Goal: Find specific page/section: Find specific page/section

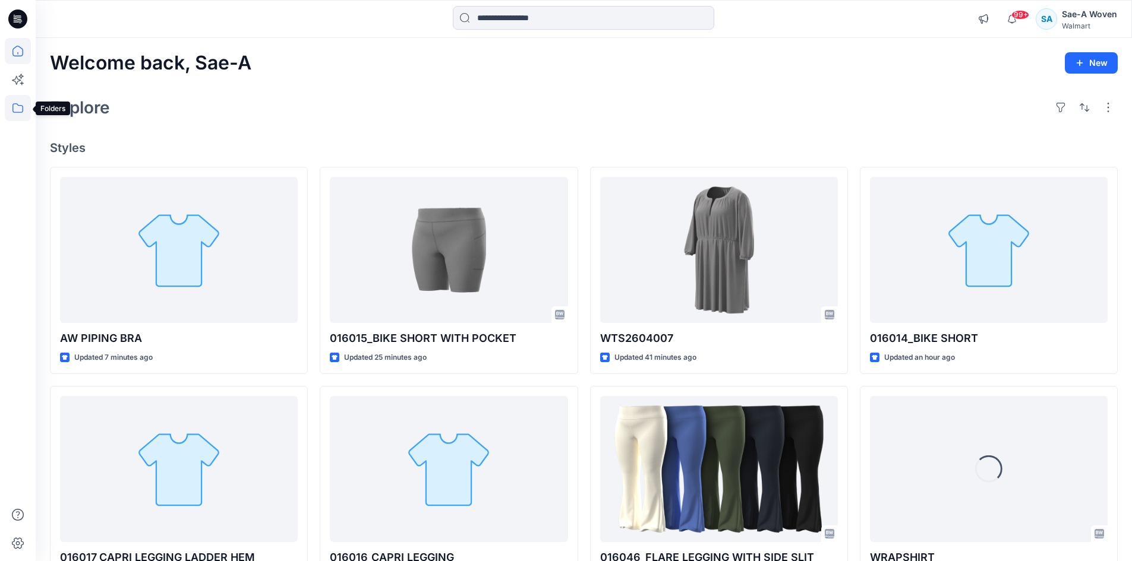
click at [24, 115] on icon at bounding box center [18, 108] width 26 height 26
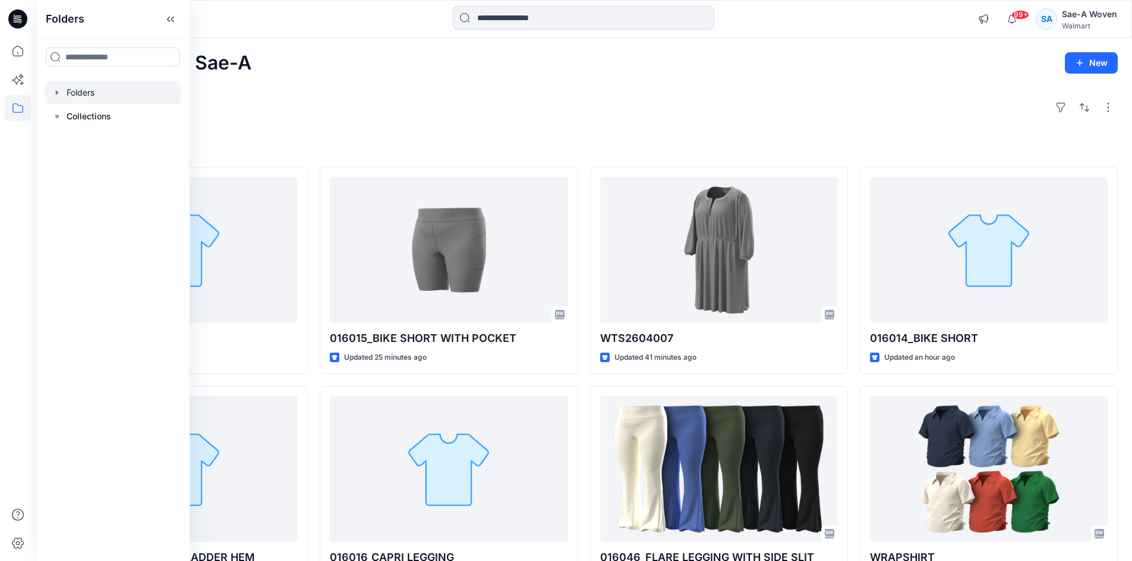
click at [88, 98] on div at bounding box center [112, 93] width 135 height 24
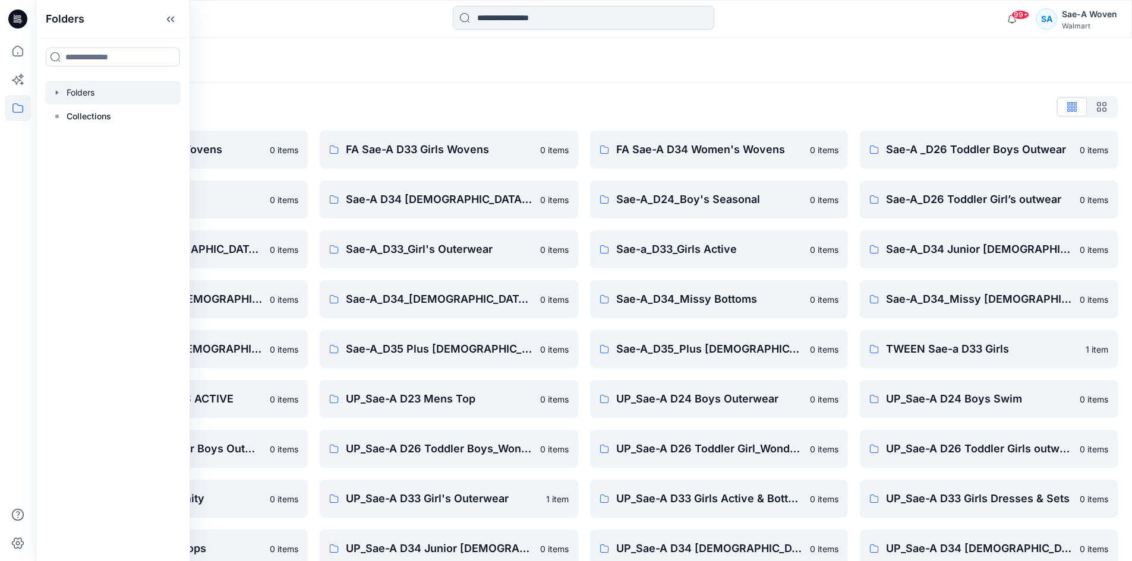
click at [803, 376] on div "FA Sae-A D34 Women's Wovens 0 items Sae-A_D24_Boy's Seasonal 0 items Sae-a_D33_…" at bounding box center [719, 399] width 258 height 537
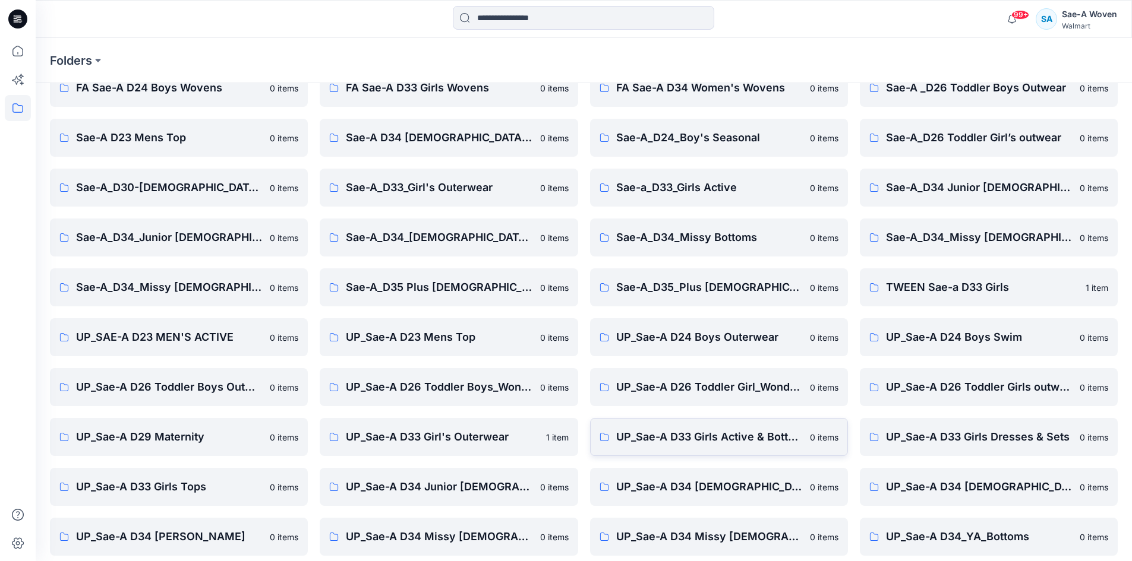
scroll to position [121, 0]
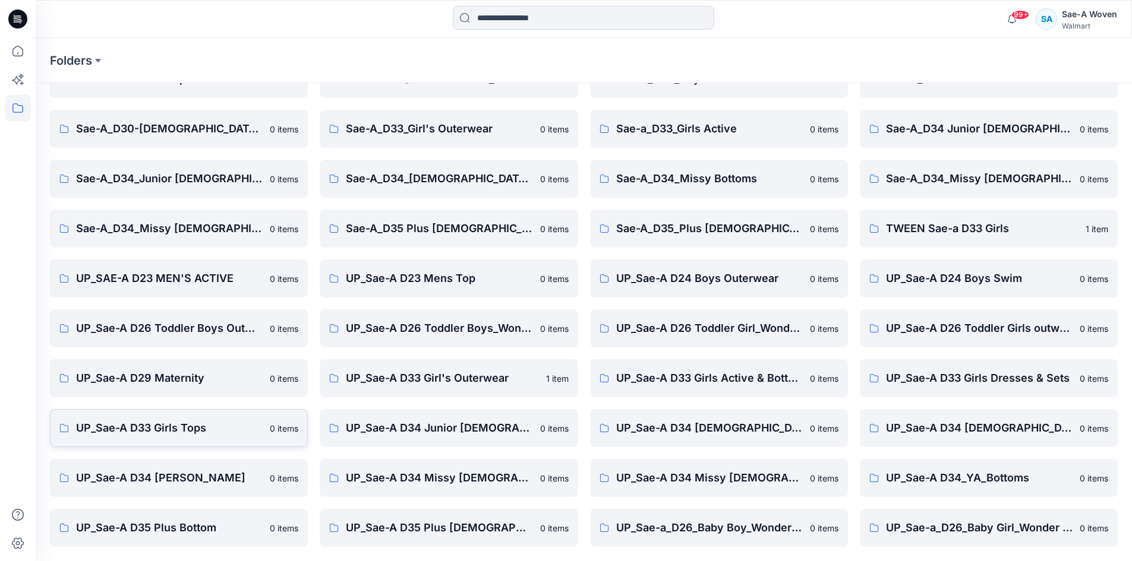
click at [214, 431] on p "UP_Sae-A D33 Girls Tops" at bounding box center [169, 428] width 187 height 17
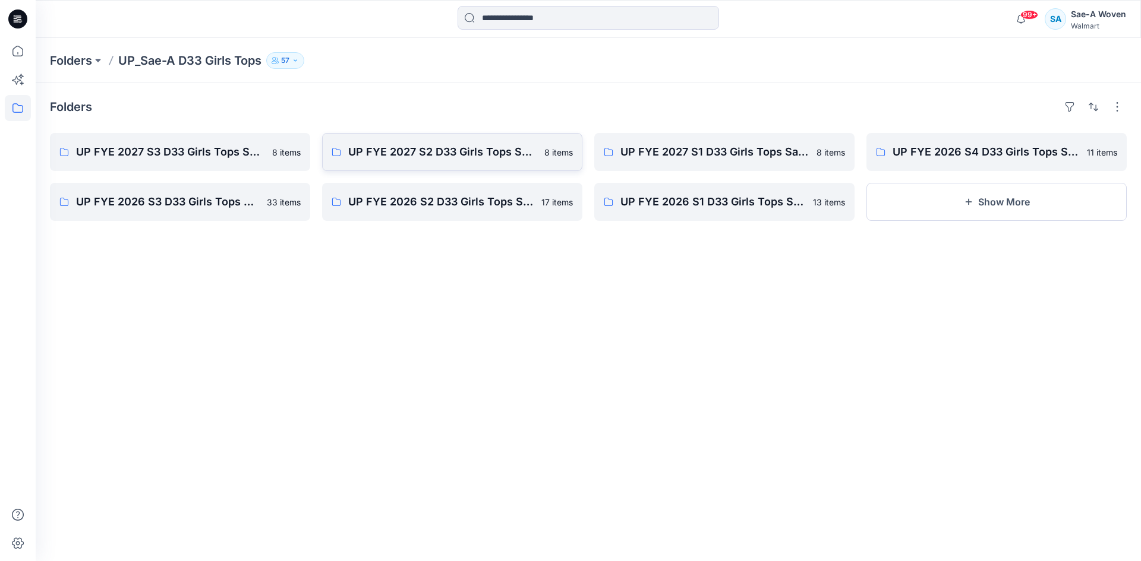
click at [446, 159] on p "UP FYE 2027 S2 D33 Girls Tops Sae-A" at bounding box center [442, 152] width 189 height 17
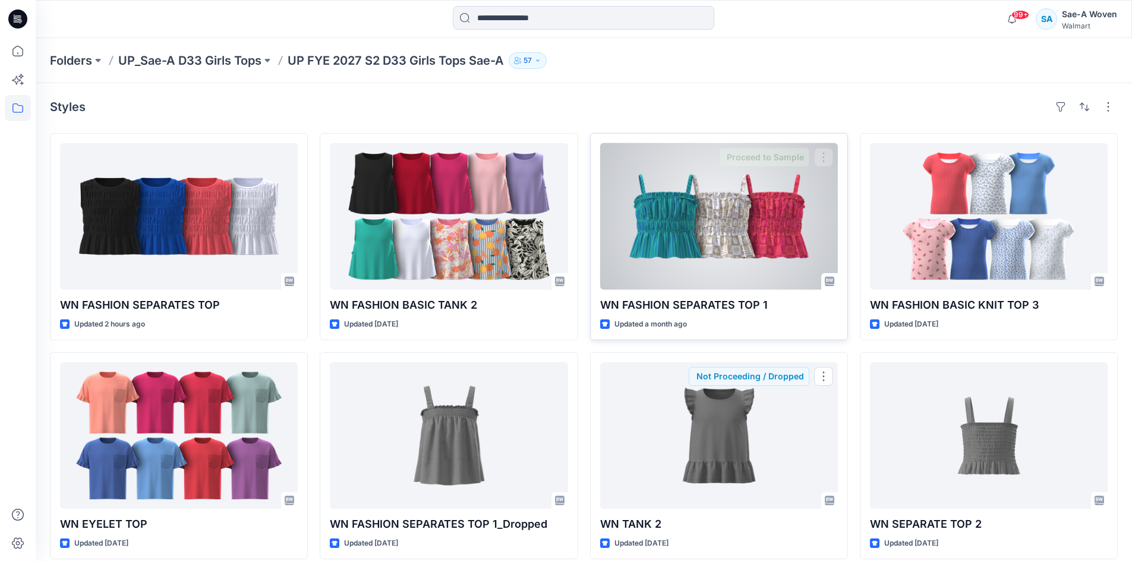
click at [751, 270] on div at bounding box center [719, 216] width 238 height 147
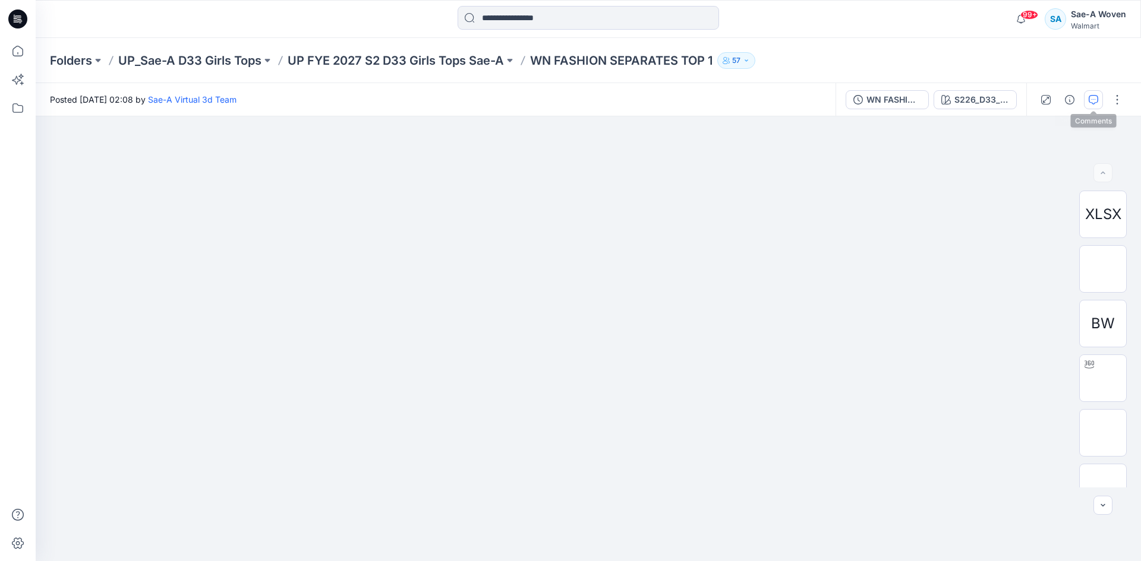
click at [1096, 103] on icon "button" at bounding box center [1093, 100] width 10 height 10
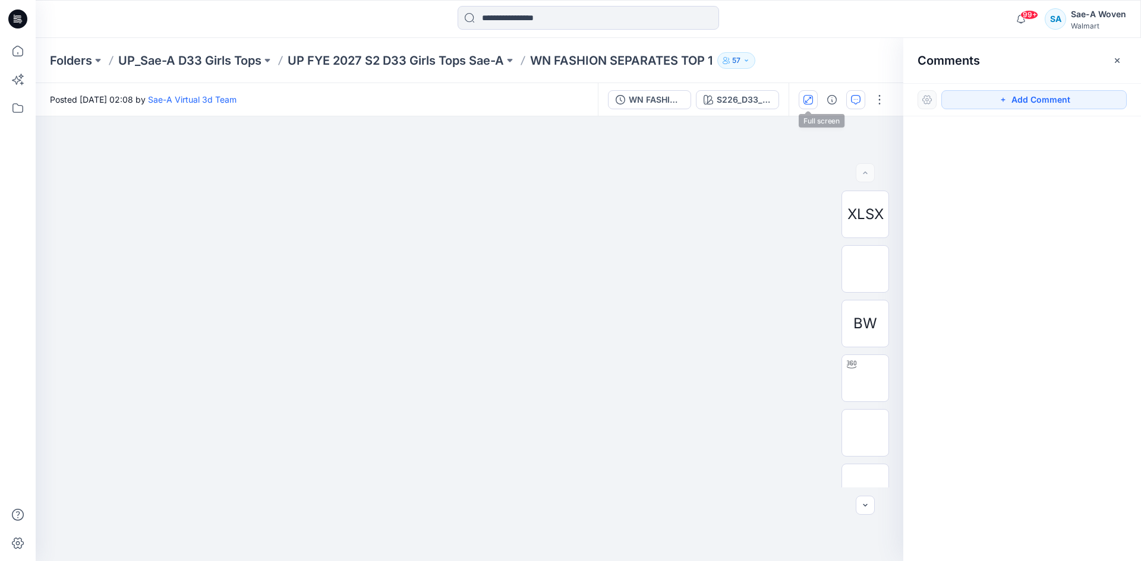
click at [806, 105] on button "button" at bounding box center [808, 99] width 19 height 19
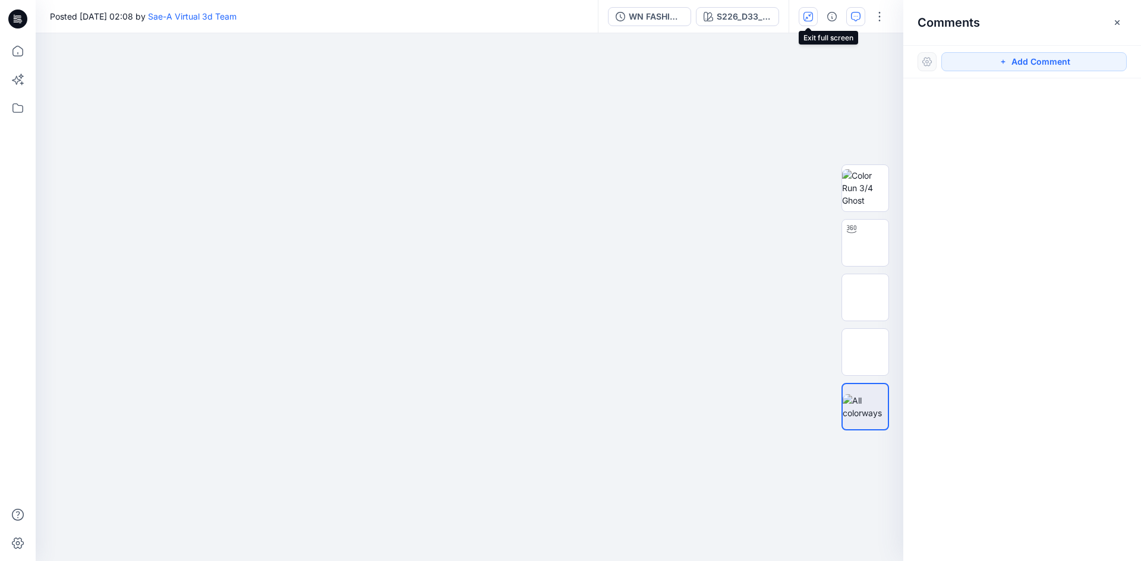
click at [806, 12] on icon "button" at bounding box center [808, 17] width 10 height 10
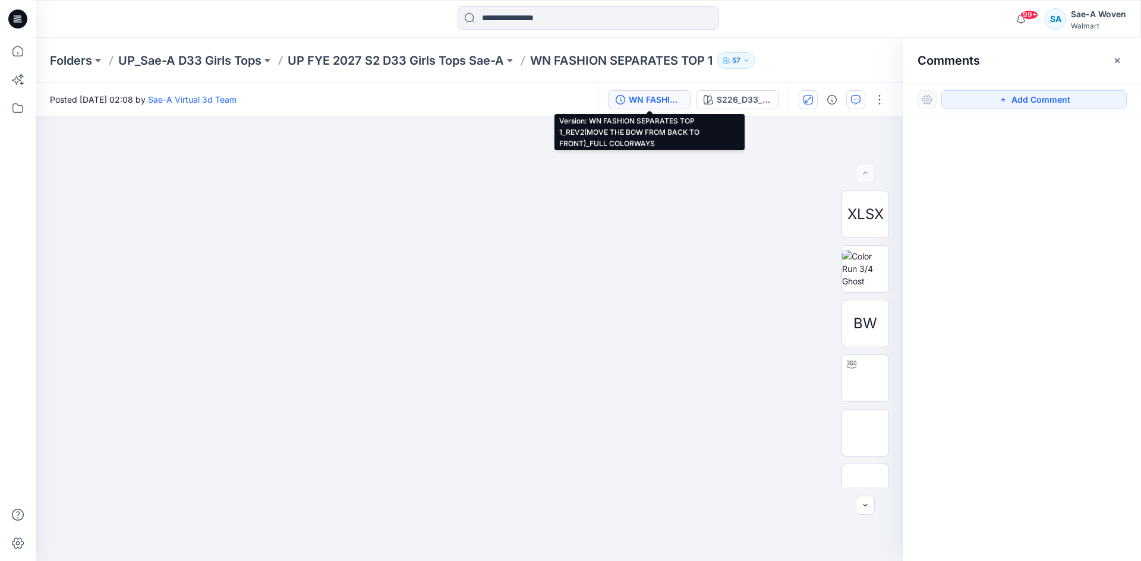
click at [668, 103] on div "WN FASHION SEPARATES TOP 1_REV2(MOVE THE BOW FROM BACK TO FRONT)_FULL COLORWAYS" at bounding box center [656, 99] width 55 height 13
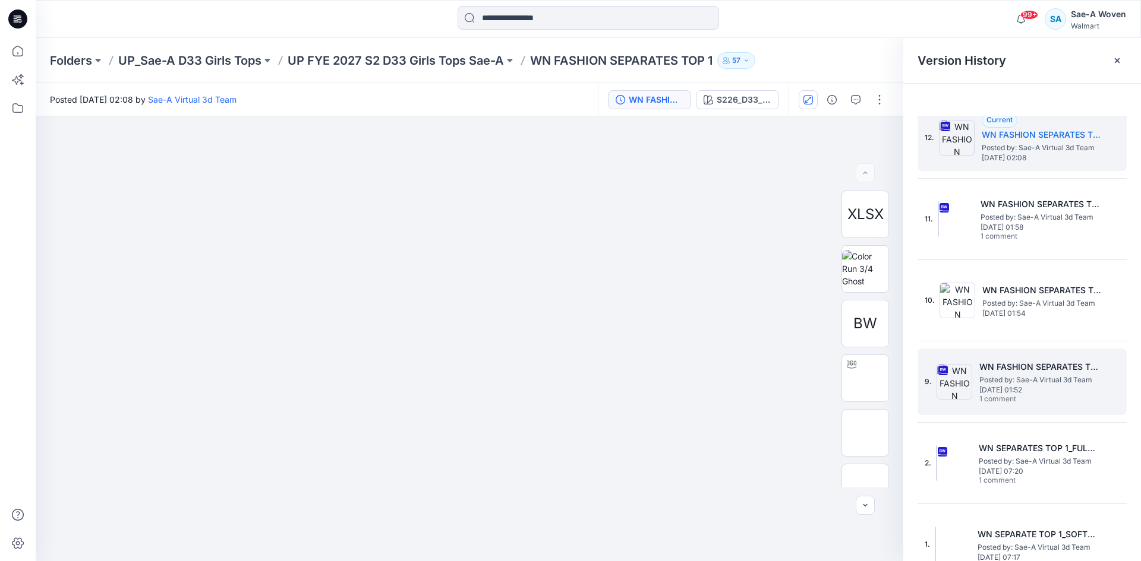
scroll to position [37, 0]
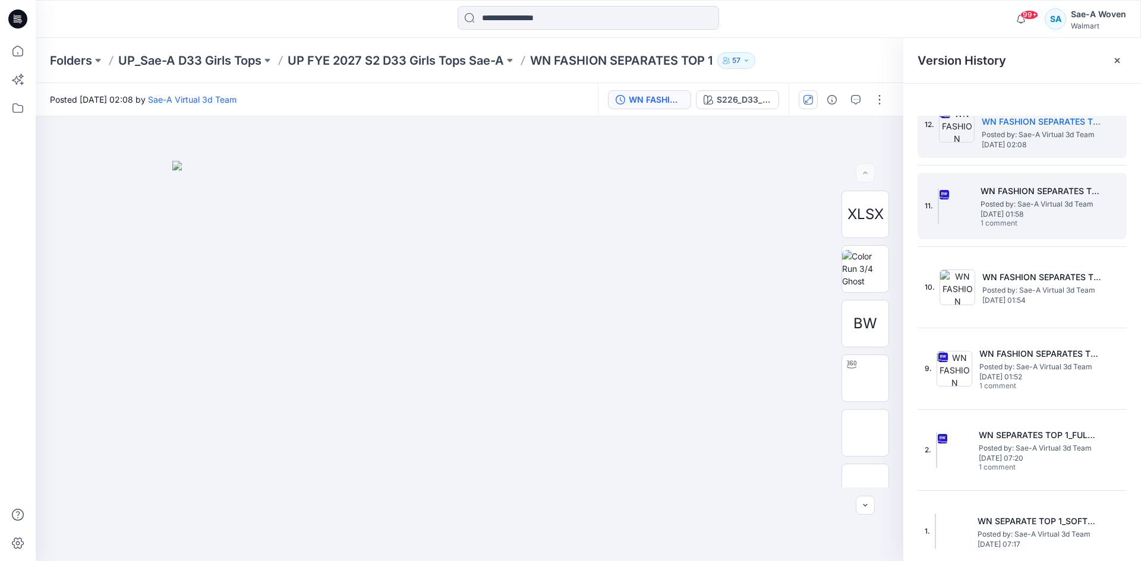
click at [993, 198] on span "Posted by: Sae-A Virtual 3d Team" at bounding box center [1039, 204] width 119 height 12
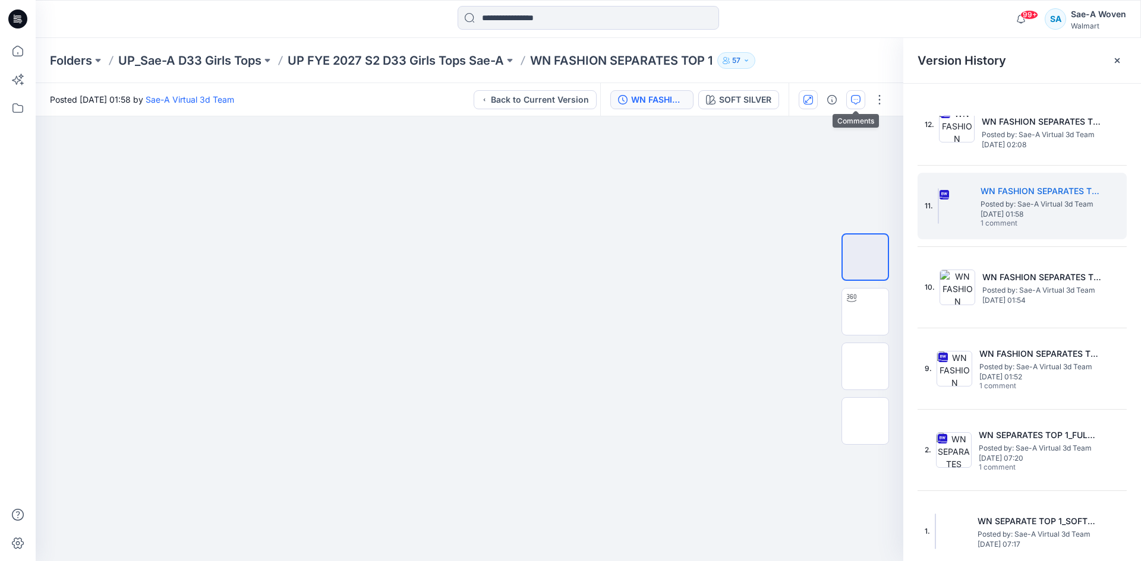
click at [852, 100] on icon "button" at bounding box center [856, 100] width 10 height 10
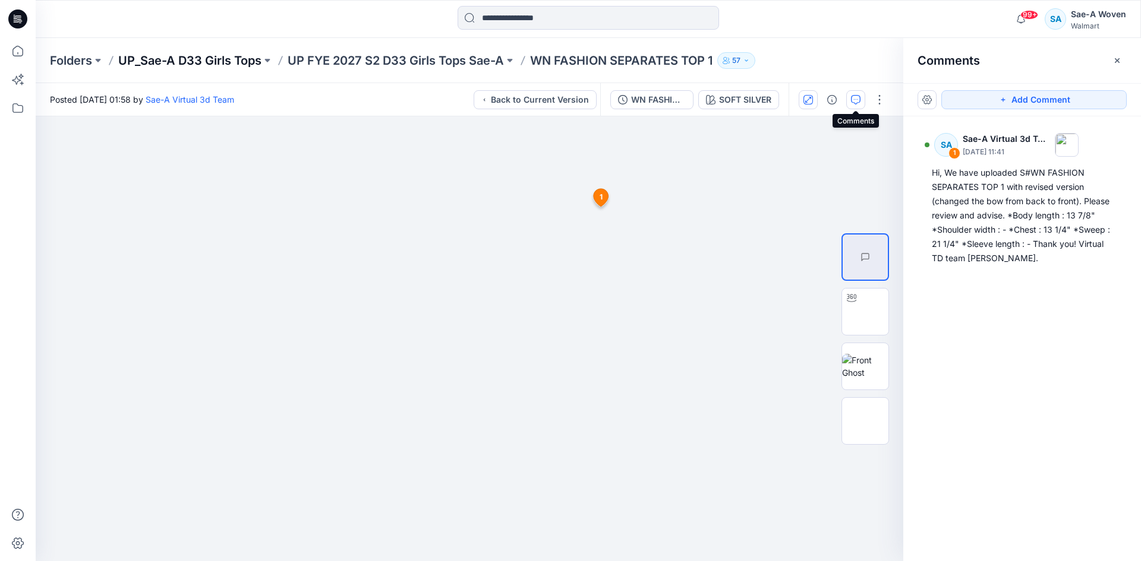
click at [212, 56] on p "UP_Sae-A D33 Girls Tops" at bounding box center [189, 60] width 143 height 17
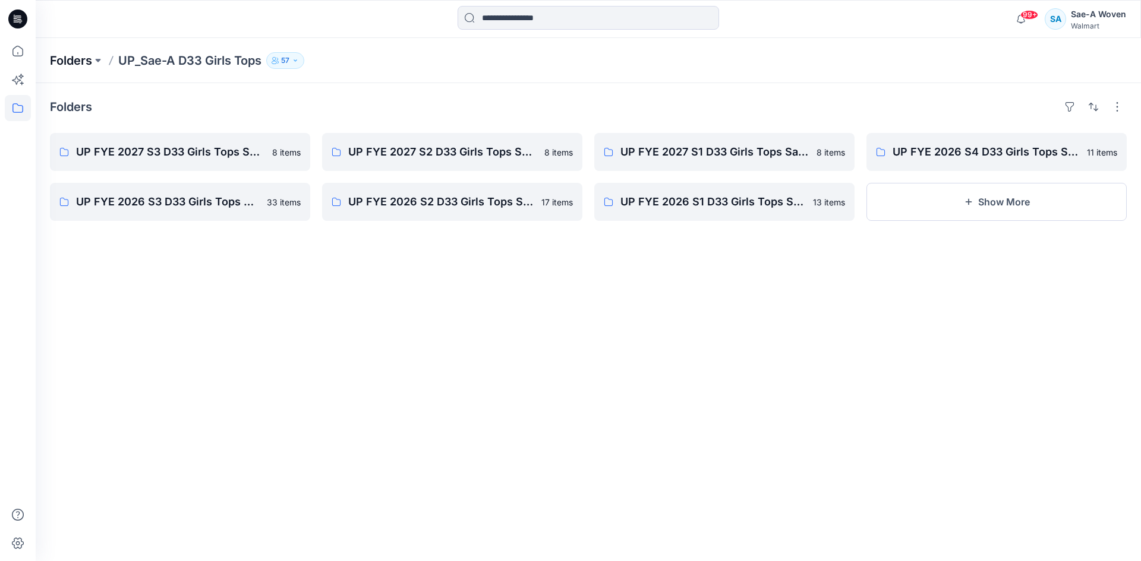
click at [75, 61] on p "Folders" at bounding box center [71, 60] width 42 height 17
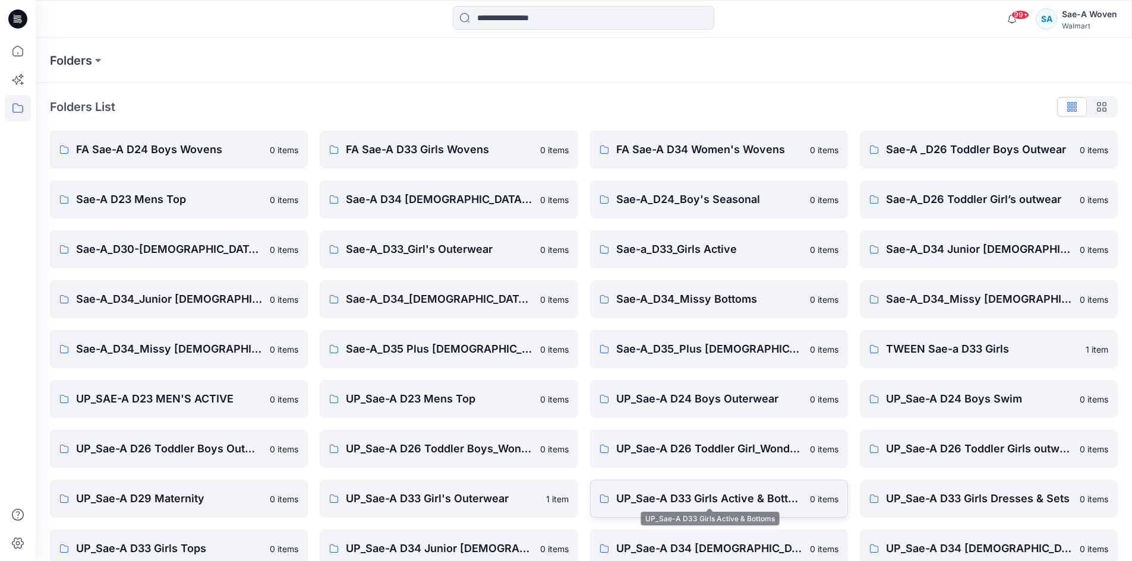
click at [761, 506] on p "UP_Sae-A D33 Girls Active & Bottoms" at bounding box center [709, 499] width 187 height 17
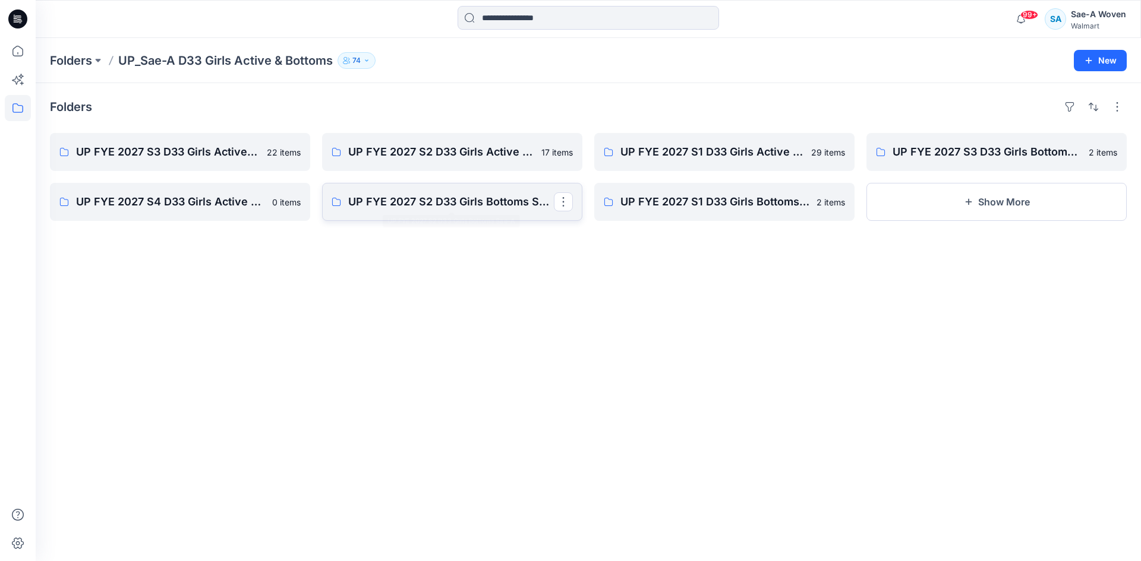
click at [477, 197] on p "UP FYE 2027 S2 D33 Girls Bottoms Sae-A" at bounding box center [451, 202] width 206 height 17
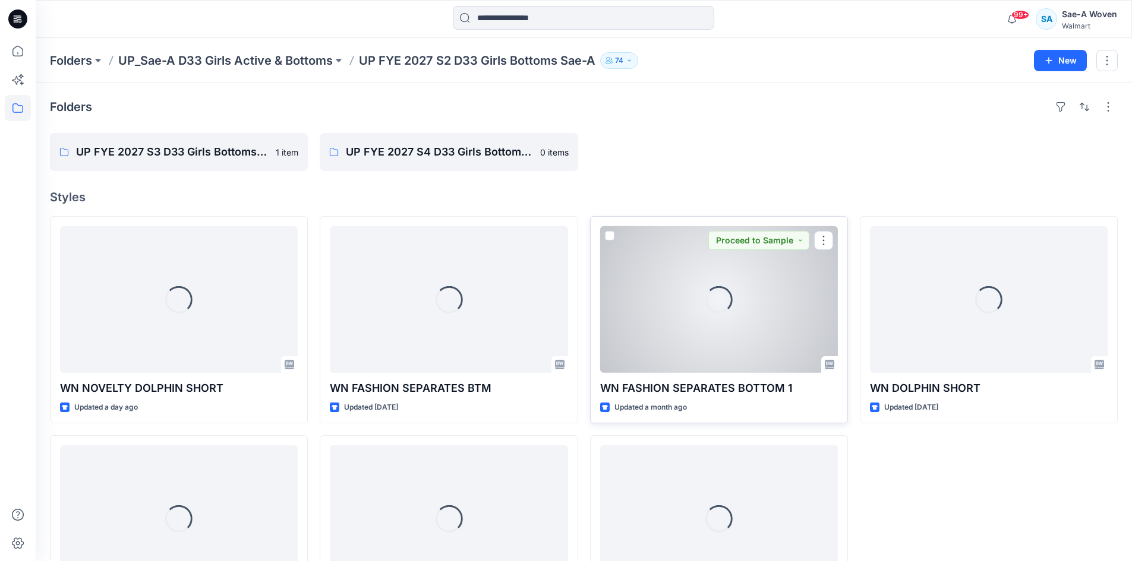
click at [746, 315] on div "Loading..." at bounding box center [719, 299] width 238 height 147
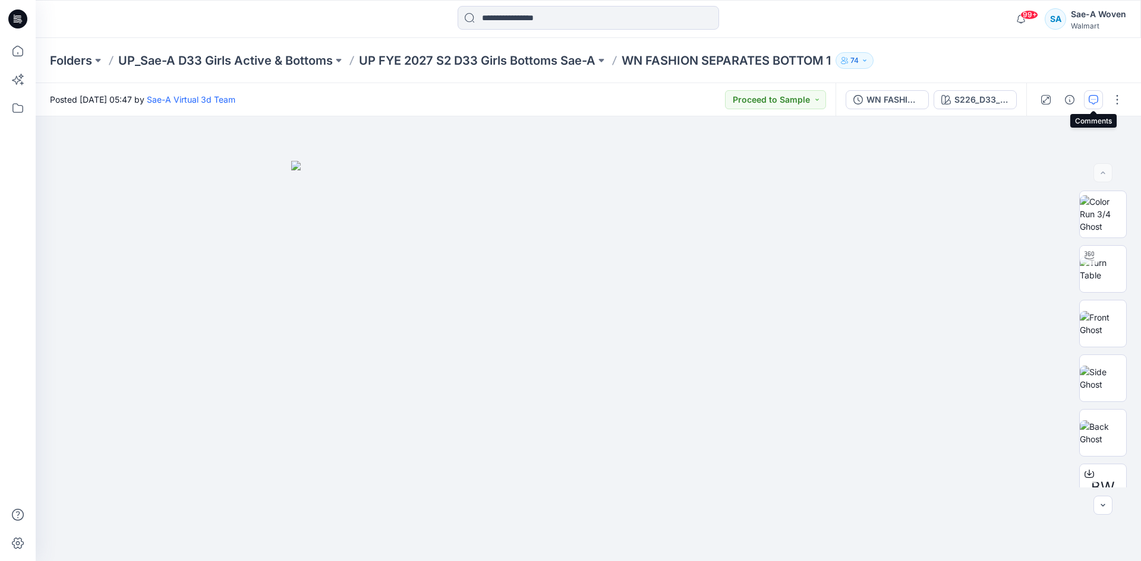
click at [1095, 101] on icon "button" at bounding box center [1093, 100] width 10 height 10
